Goal: Task Accomplishment & Management: Manage account settings

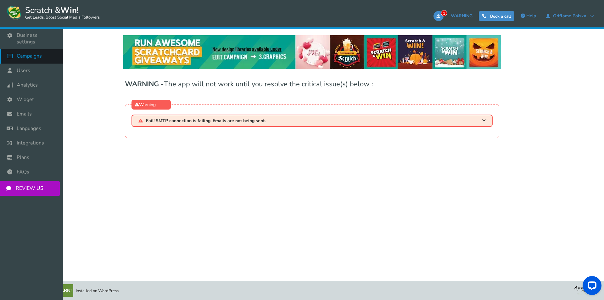
click at [15, 49] on icon at bounding box center [11, 56] width 12 height 14
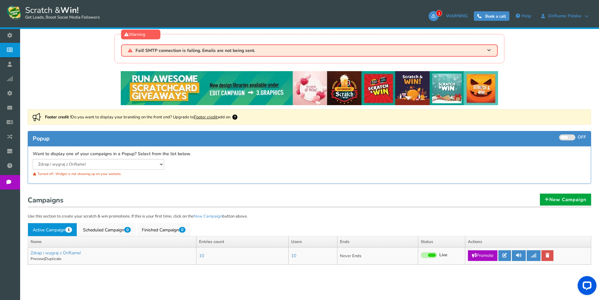
scroll to position [40, 0]
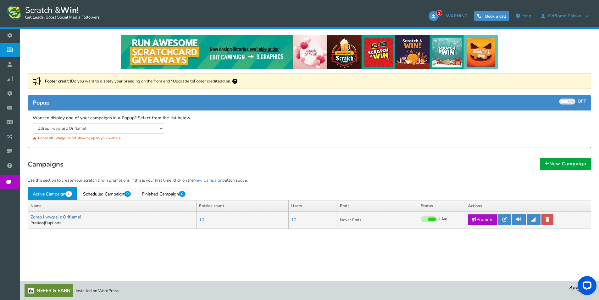
click at [69, 218] on link "Zdrap i wygraj z Oriflame!" at bounding box center [55, 217] width 50 height 6
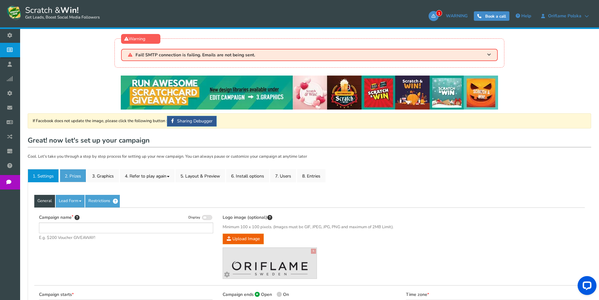
type input "Zdrap i wygraj z Oriflame!"
click at [78, 176] on link "2. Prizes" at bounding box center [73, 175] width 26 height 13
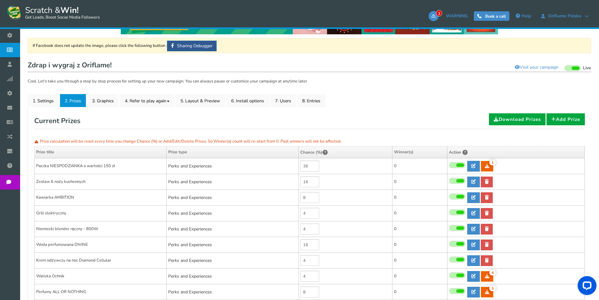
scroll to position [75, 0]
click at [586, 10] on div "1 WARNING Book a call Help Oriflame Polska Oriflame Polska [EMAIL_ADDRESS][DOMA…" at bounding box center [398, 16] width 397 height 23
click at [586, 15] on icon at bounding box center [586, 16] width 4 height 4
click at [587, 17] on icon at bounding box center [586, 16] width 4 height 4
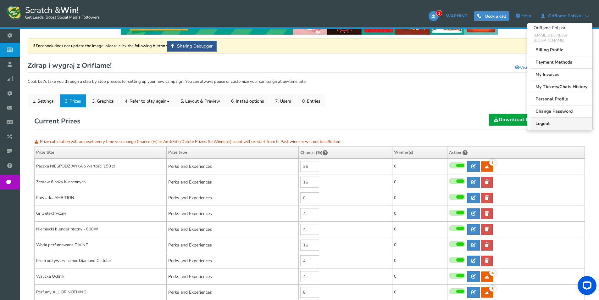
click at [565, 119] on link "Logout" at bounding box center [561, 123] width 62 height 12
